Goal: Information Seeking & Learning: Learn about a topic

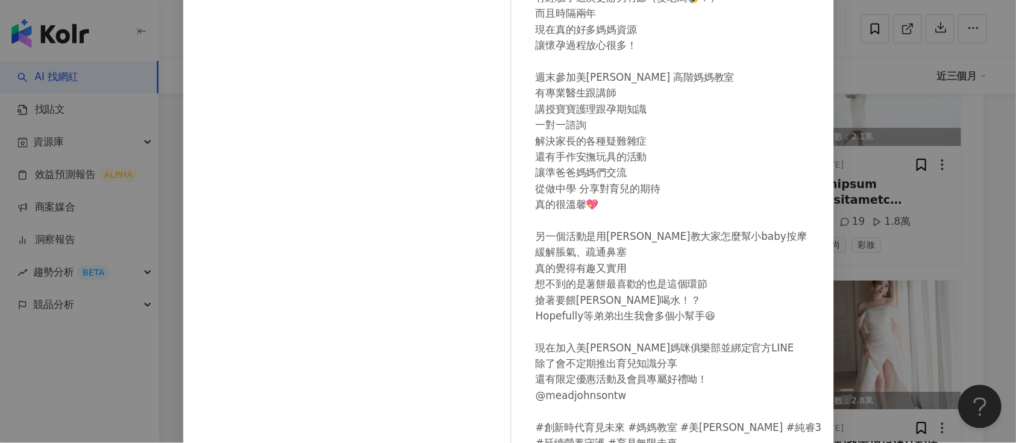
scroll to position [76, 0]
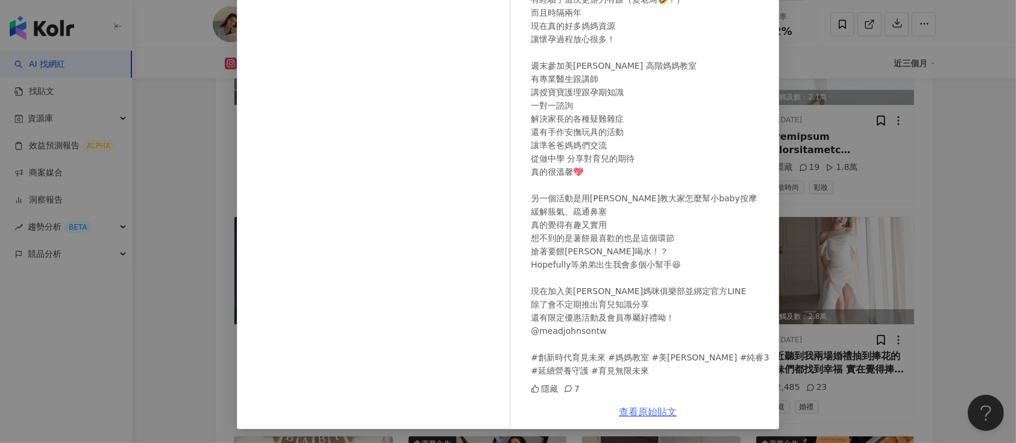
drag, startPoint x: 837, startPoint y: 1, endPoint x: 659, endPoint y: 413, distance: 448.4
click at [659, 368] on link "查看原始貼文" at bounding box center [648, 411] width 58 height 11
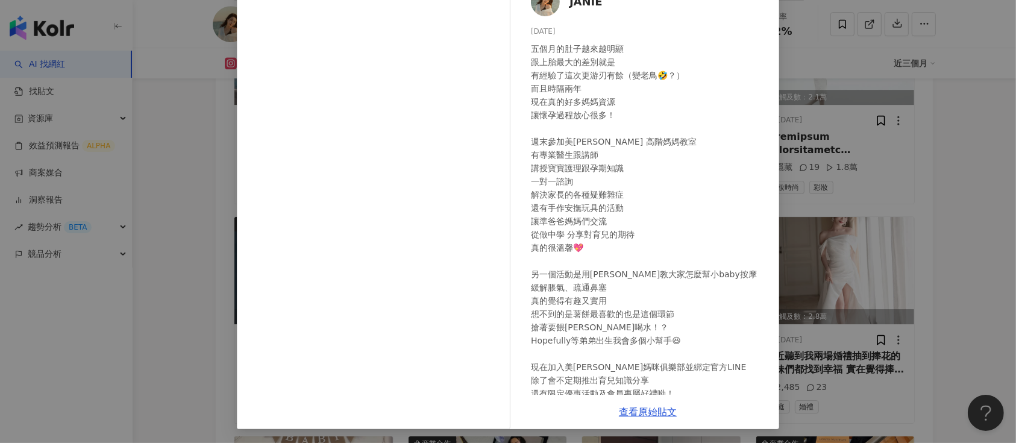
scroll to position [0, 0]
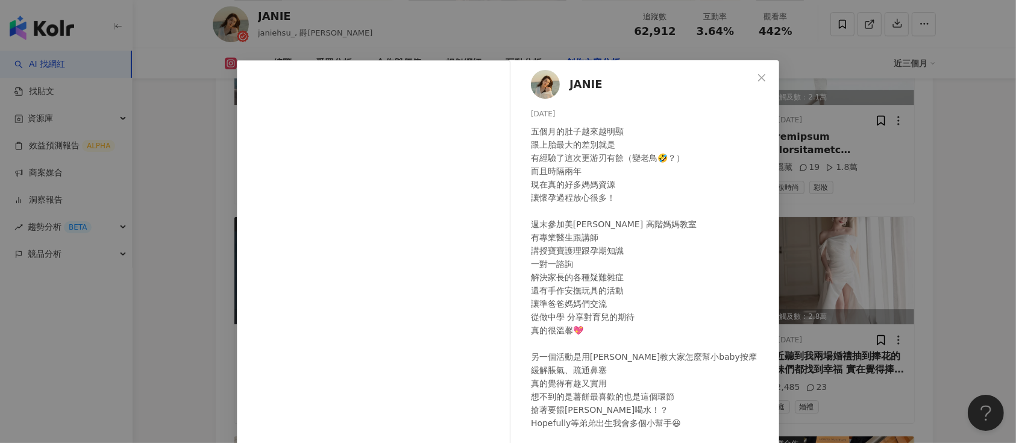
click at [750, 78] on span "Close" at bounding box center [762, 78] width 24 height 10
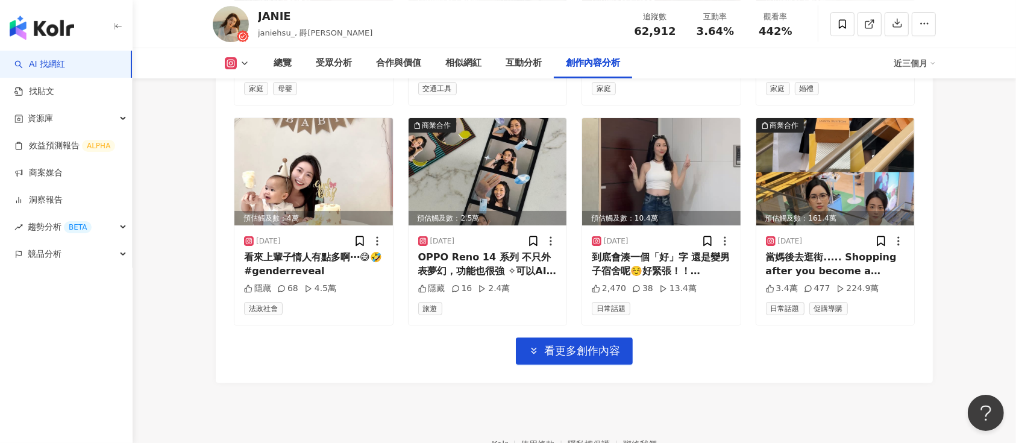
scroll to position [4210, 0]
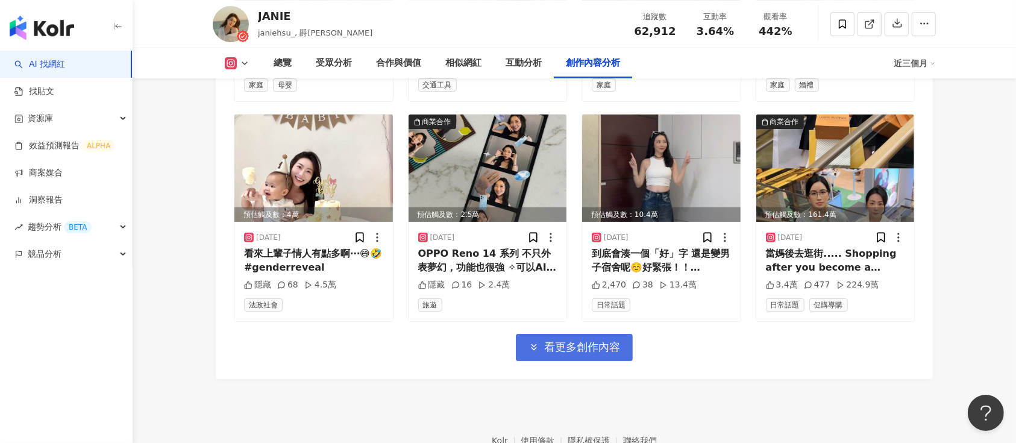
drag, startPoint x: 608, startPoint y: 328, endPoint x: 631, endPoint y: 325, distance: 23.6
click at [610, 341] on span "看更多創作內容" at bounding box center [582, 347] width 76 height 13
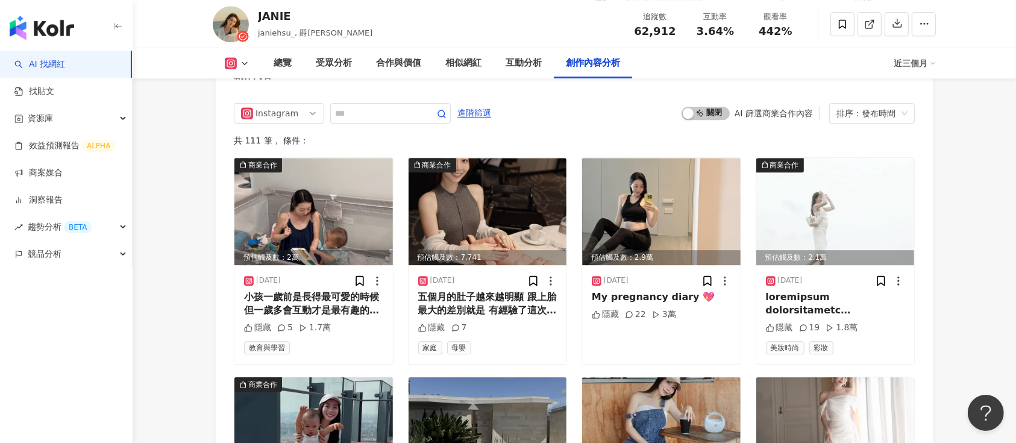
scroll to position [3566, 0]
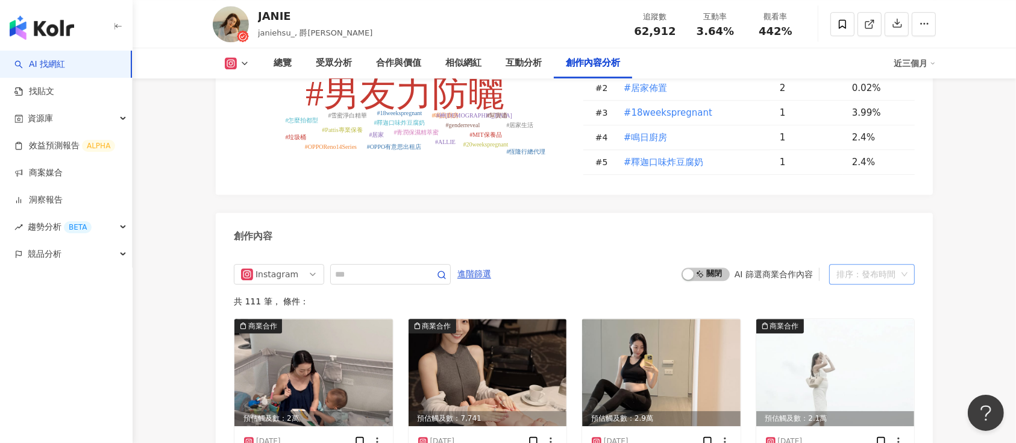
click at [846, 265] on span "排序：發布時間" at bounding box center [872, 274] width 71 height 19
click at [846, 300] on div "互動數" at bounding box center [872, 300] width 66 height 13
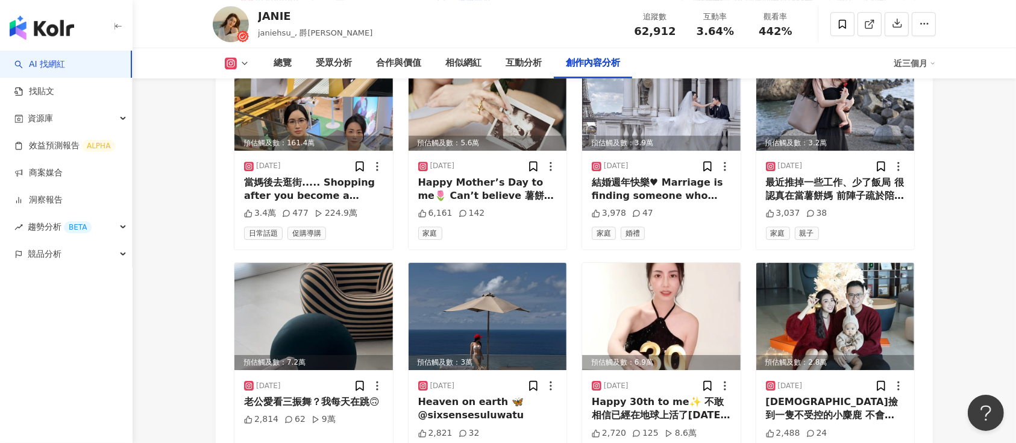
scroll to position [3922, 0]
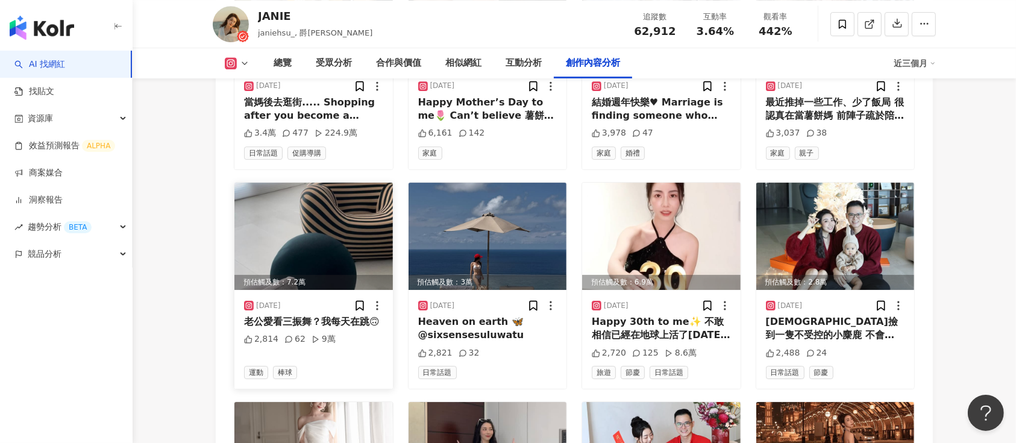
click at [345, 208] on img at bounding box center [313, 236] width 159 height 107
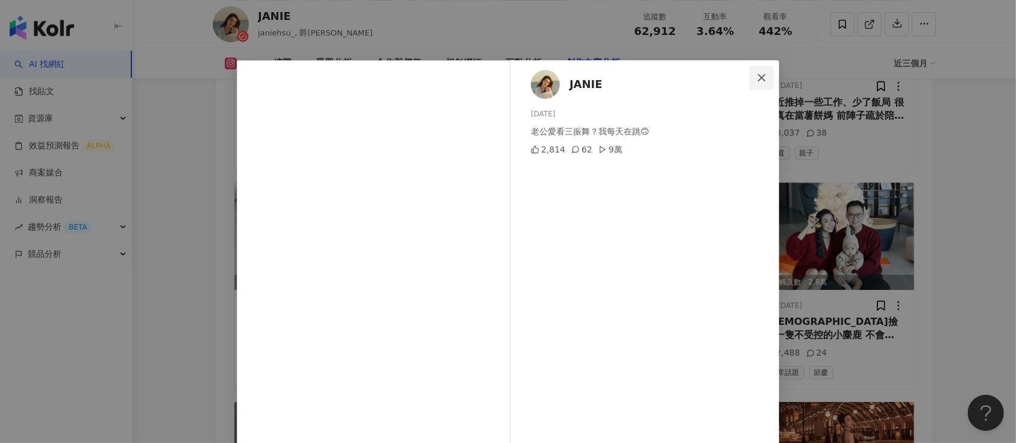
click at [757, 78] on icon "close" at bounding box center [762, 78] width 10 height 10
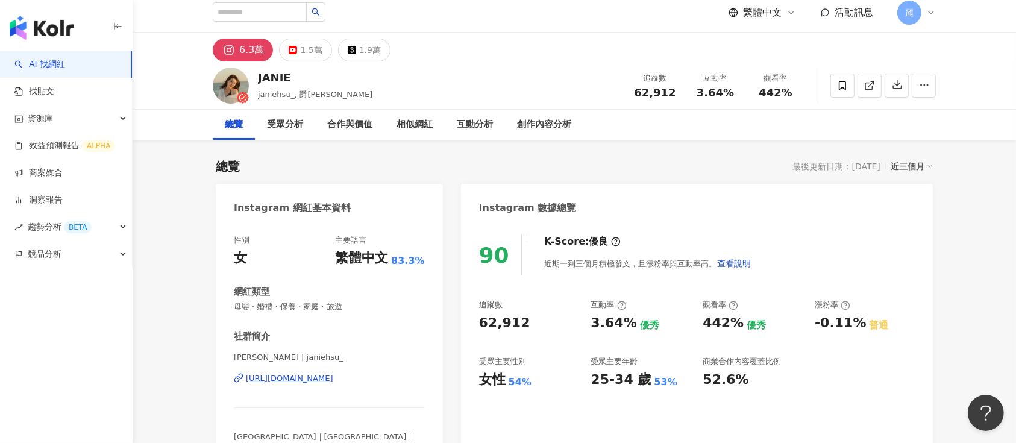
scroll to position [0, 0]
